Goal: Information Seeking & Learning: Learn about a topic

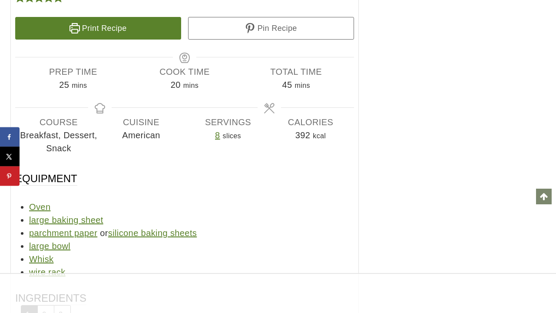
scroll to position [5457, 0]
